Goal: Find specific page/section: Find specific page/section

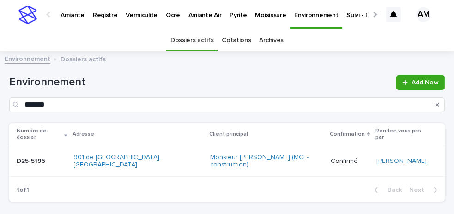
click at [233, 13] on p "Pyrite" at bounding box center [237, 9] width 17 height 19
